Goal: Task Accomplishment & Management: Manage account settings

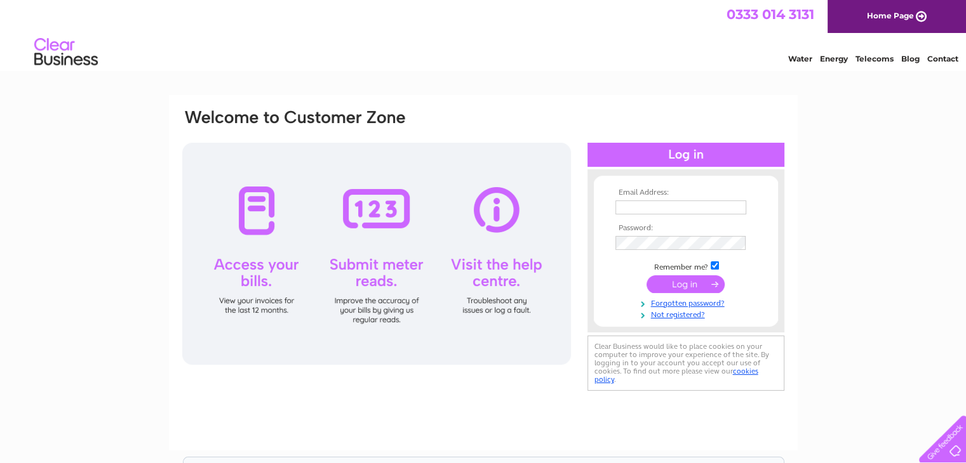
type input "info@centralsurgical.co.uk"
click at [680, 278] on input "submit" at bounding box center [685, 284] width 78 height 18
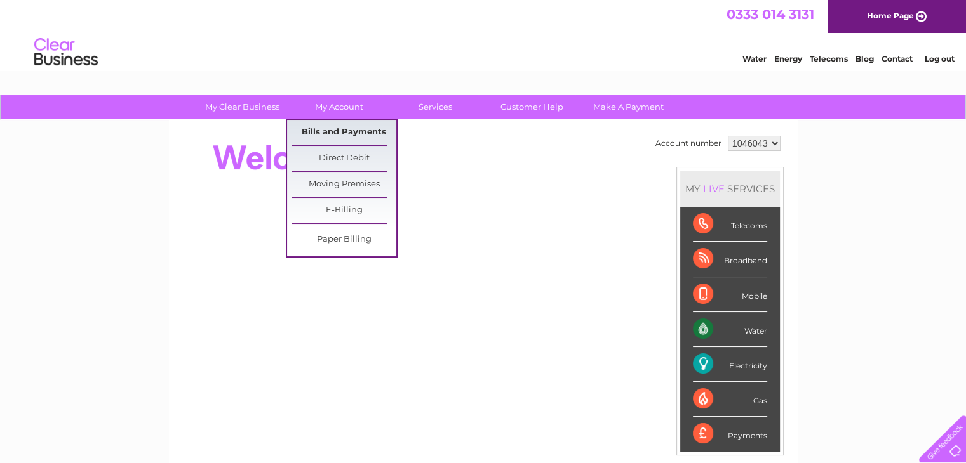
click at [343, 130] on link "Bills and Payments" at bounding box center [343, 132] width 105 height 25
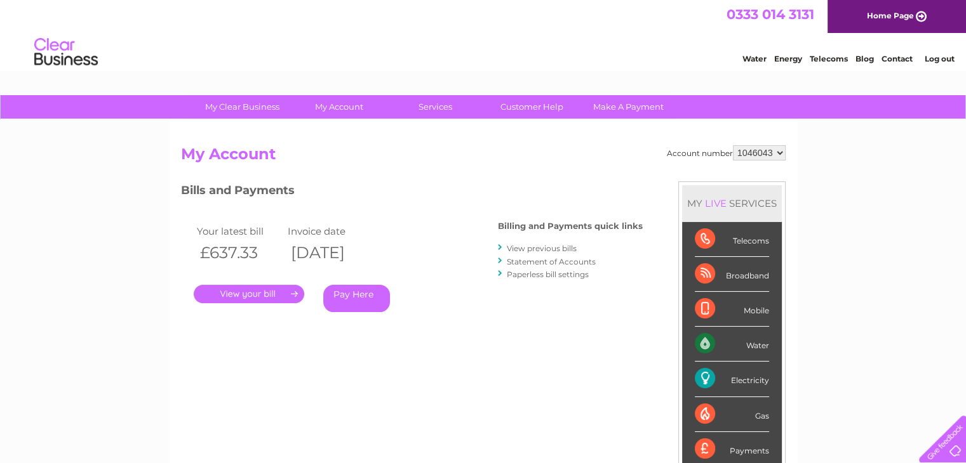
click at [279, 288] on link "." at bounding box center [249, 294] width 110 height 18
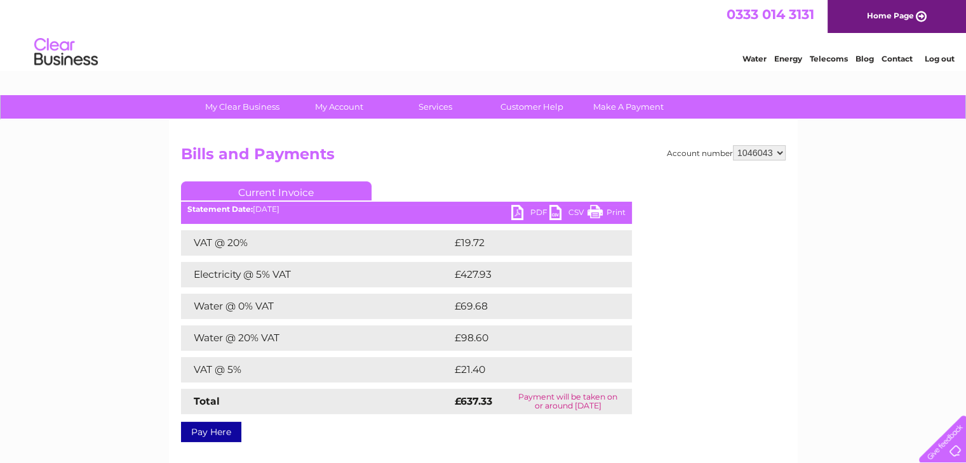
click at [519, 213] on link "PDF" at bounding box center [530, 214] width 38 height 18
